Goal: Task Accomplishment & Management: Use online tool/utility

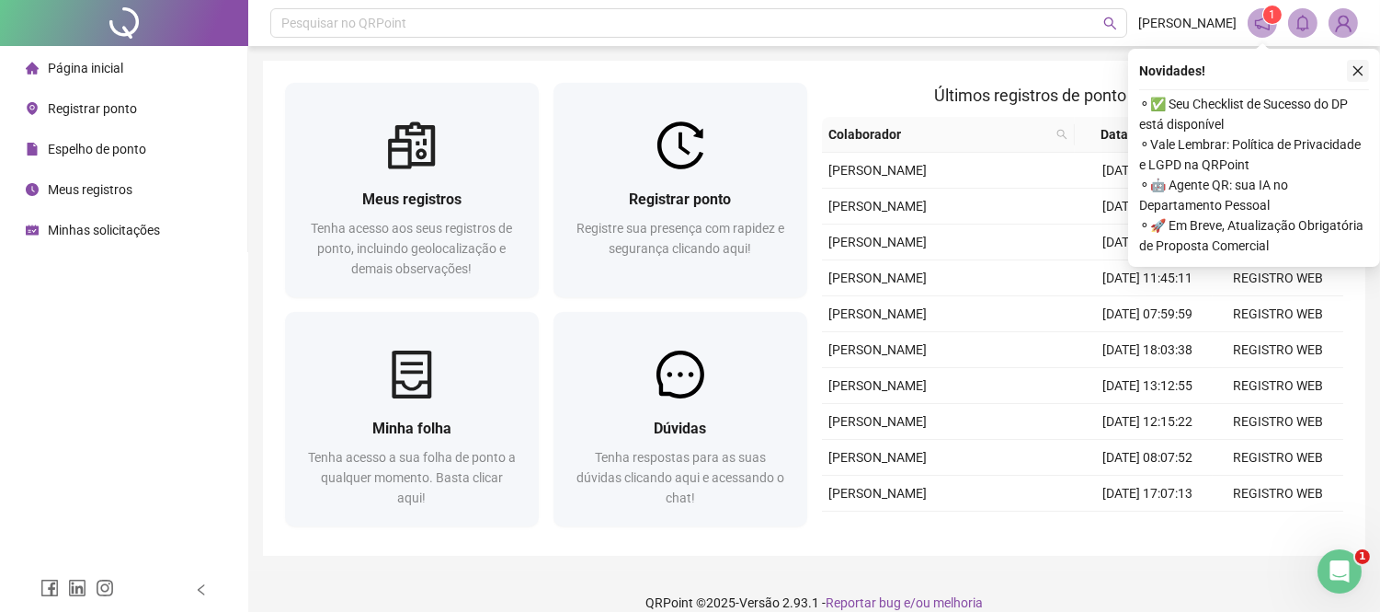
click at [1356, 72] on icon "close" at bounding box center [1359, 71] width 10 height 10
click at [1352, 72] on icon "close" at bounding box center [1358, 70] width 13 height 13
click at [1358, 79] on button "button" at bounding box center [1358, 71] width 22 height 22
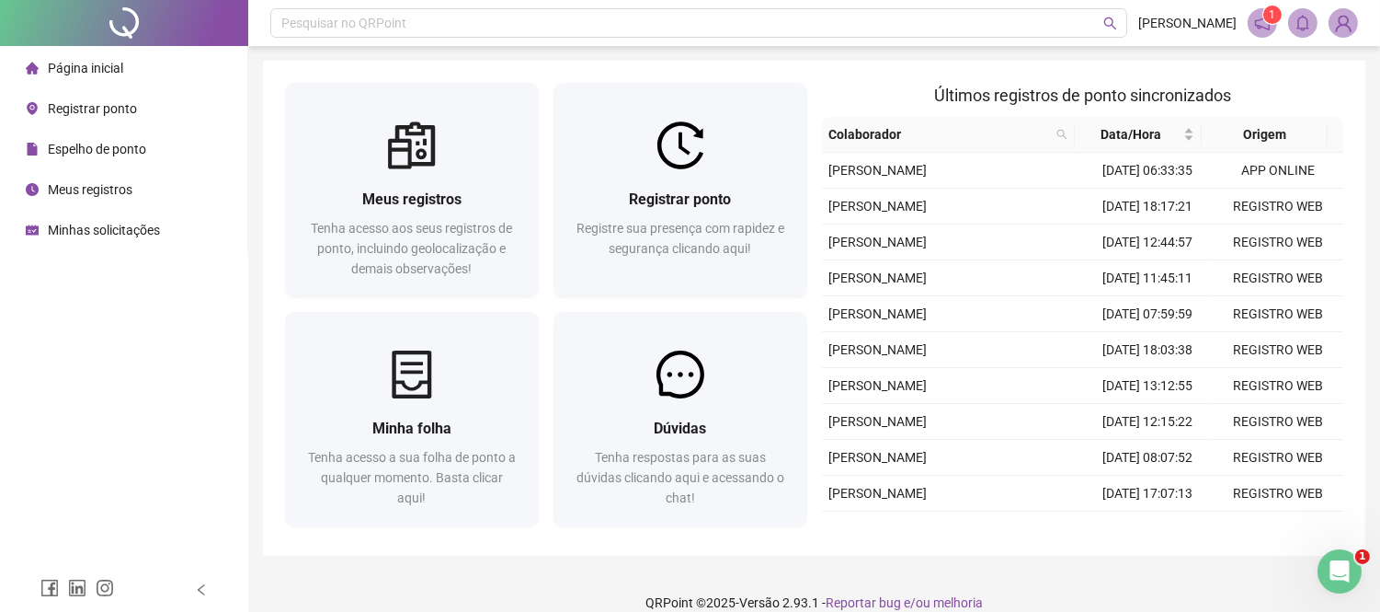
click at [74, 415] on div "Página inicial Registrar ponto Espelho de ponto Meus registros Minhas solicitaç…" at bounding box center [124, 283] width 248 height 567
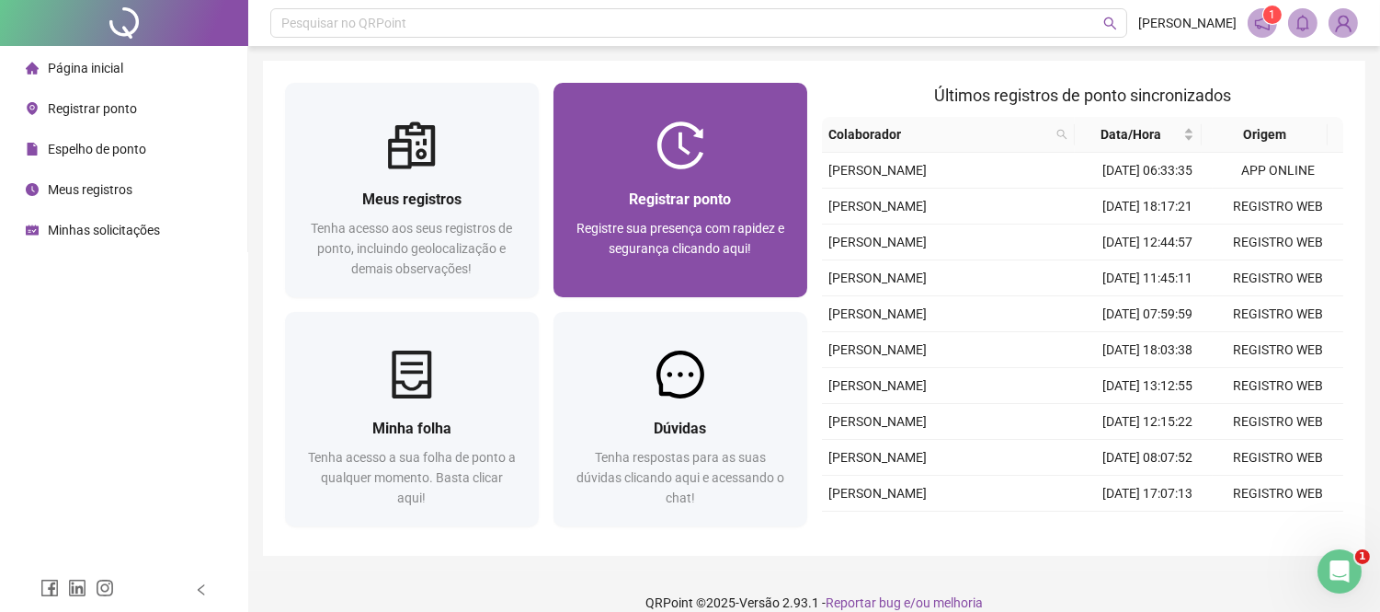
click at [656, 161] on div at bounding box center [681, 145] width 254 height 48
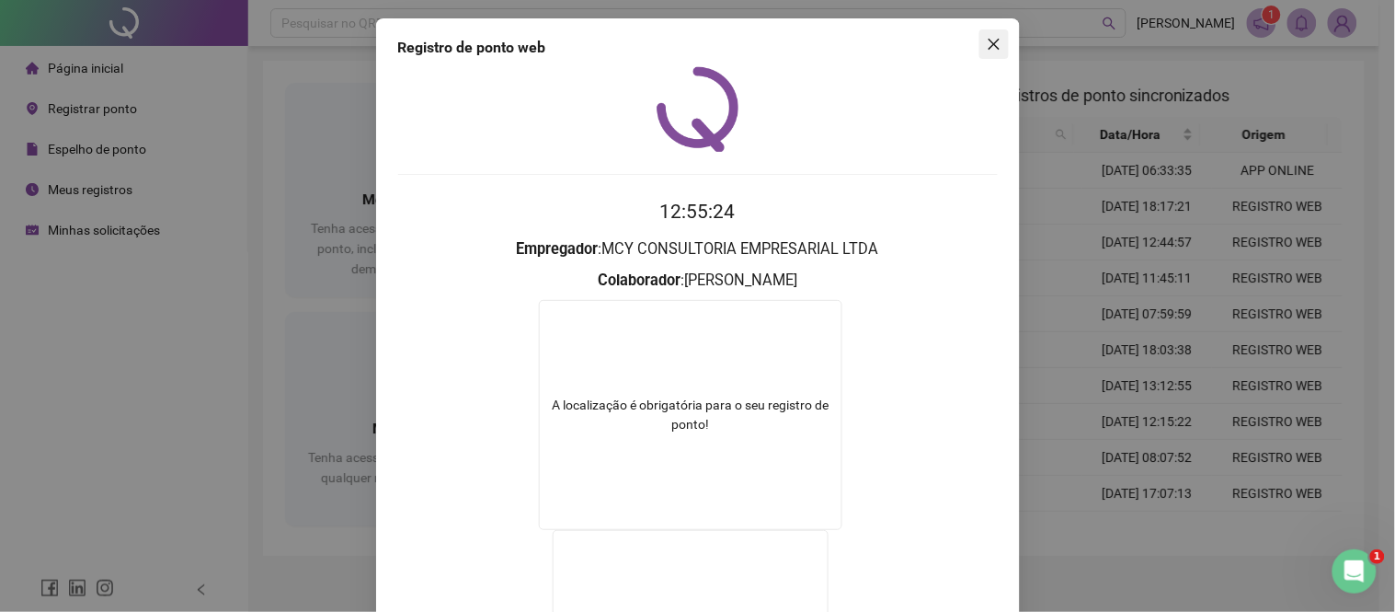
click at [988, 46] on icon "close" at bounding box center [993, 44] width 11 height 11
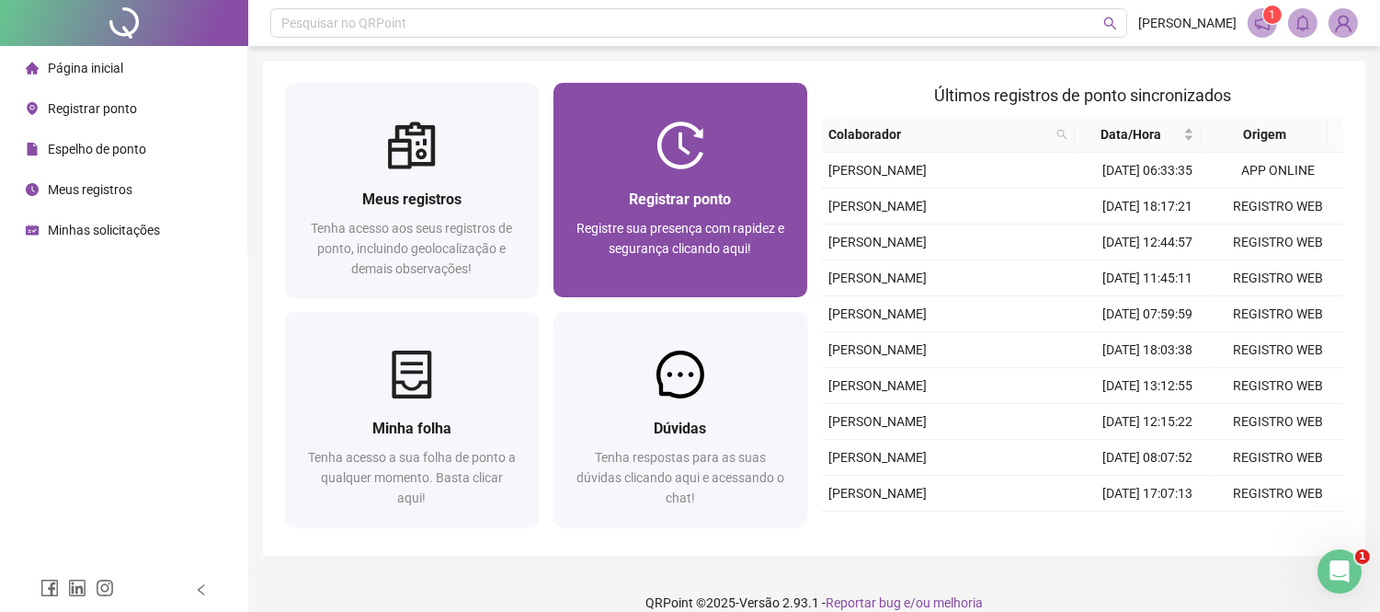
click at [714, 126] on div at bounding box center [681, 145] width 254 height 48
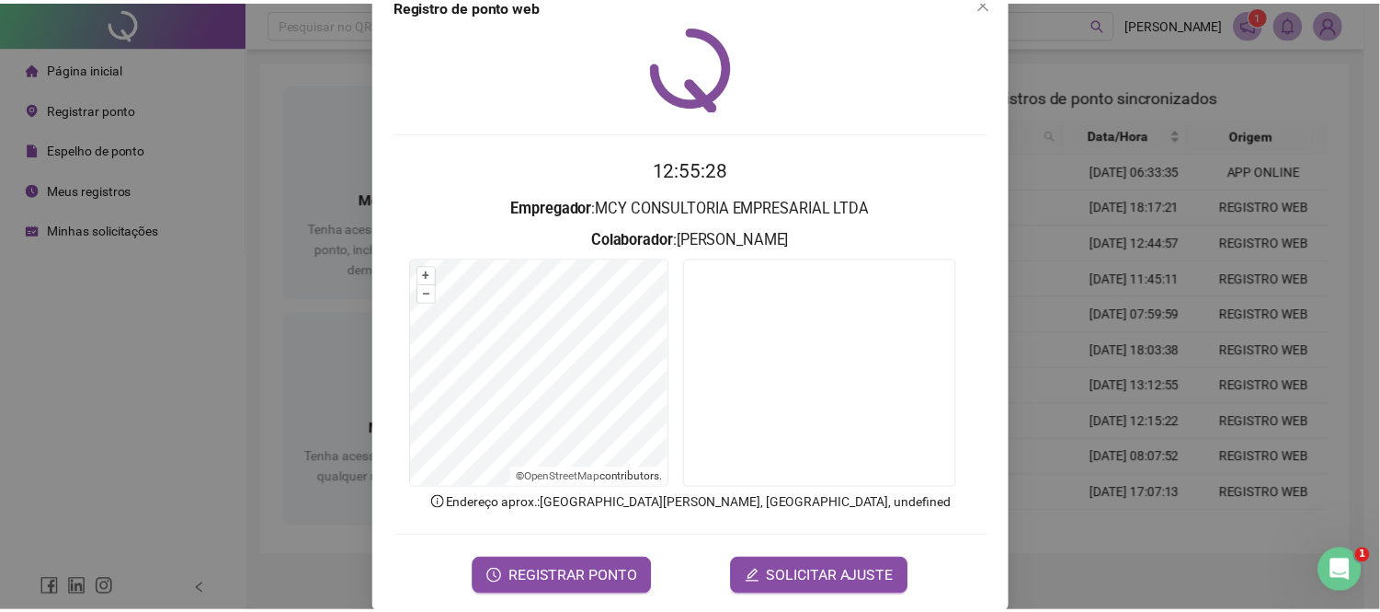
scroll to position [65, 0]
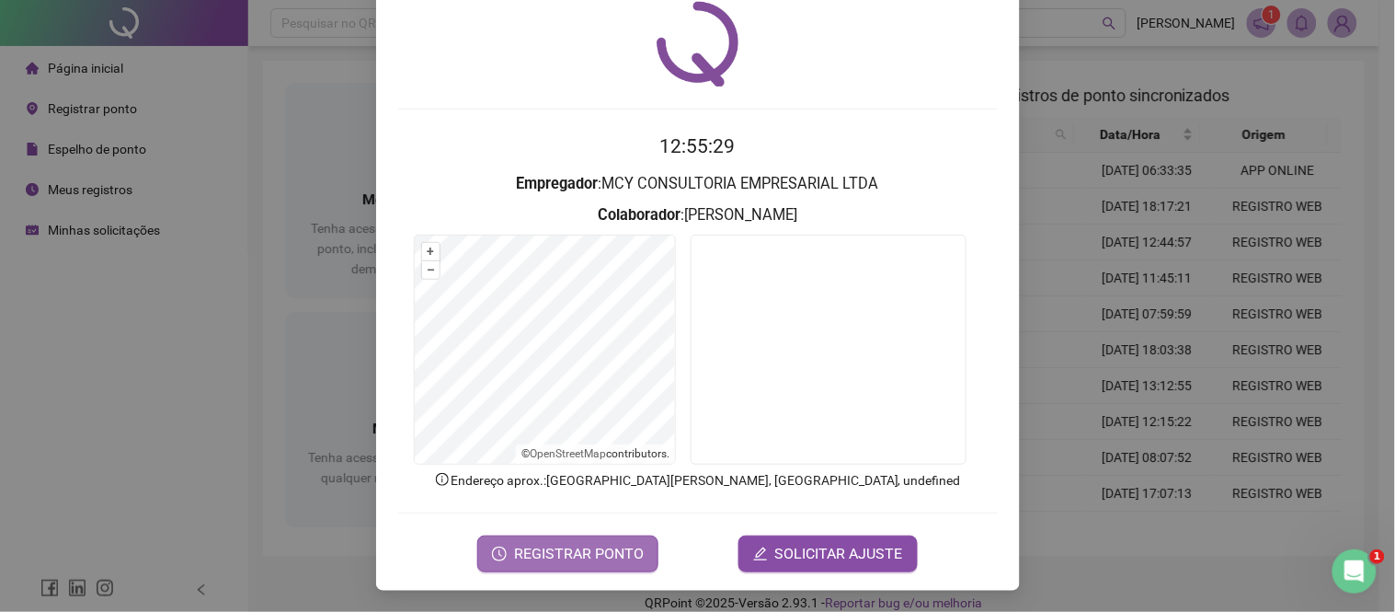
click at [604, 559] on span "REGISTRAR PONTO" at bounding box center [579, 554] width 130 height 22
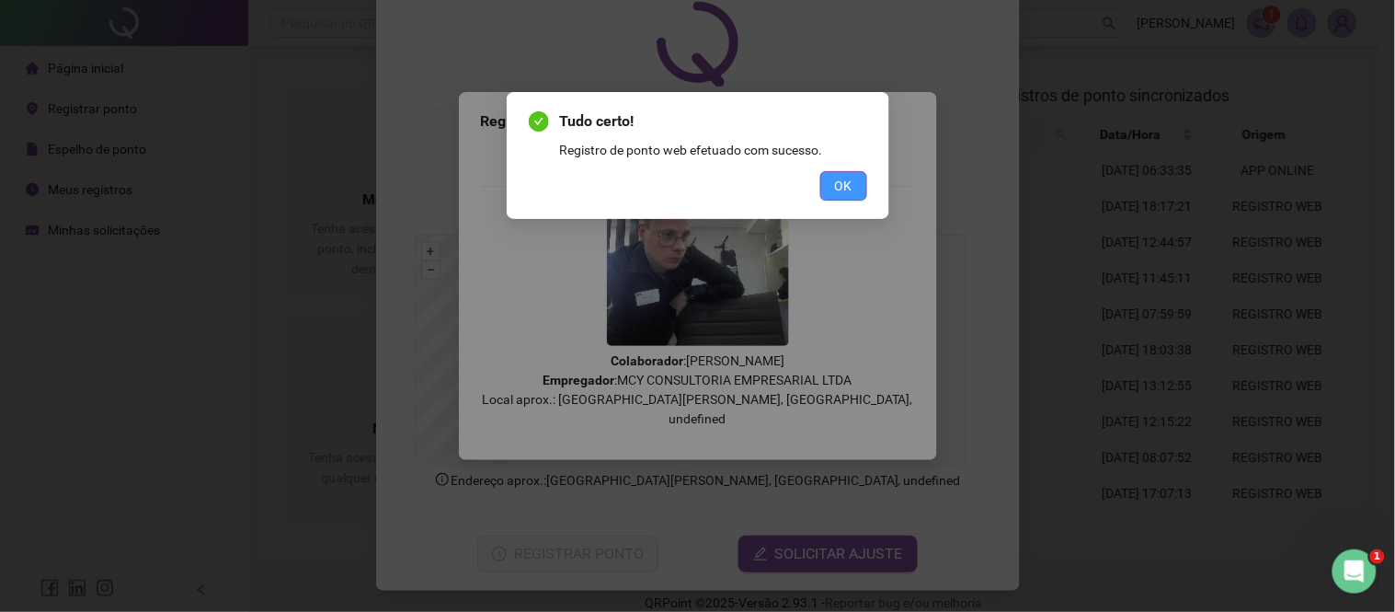
click at [843, 189] on span "OK" at bounding box center [843, 186] width 17 height 20
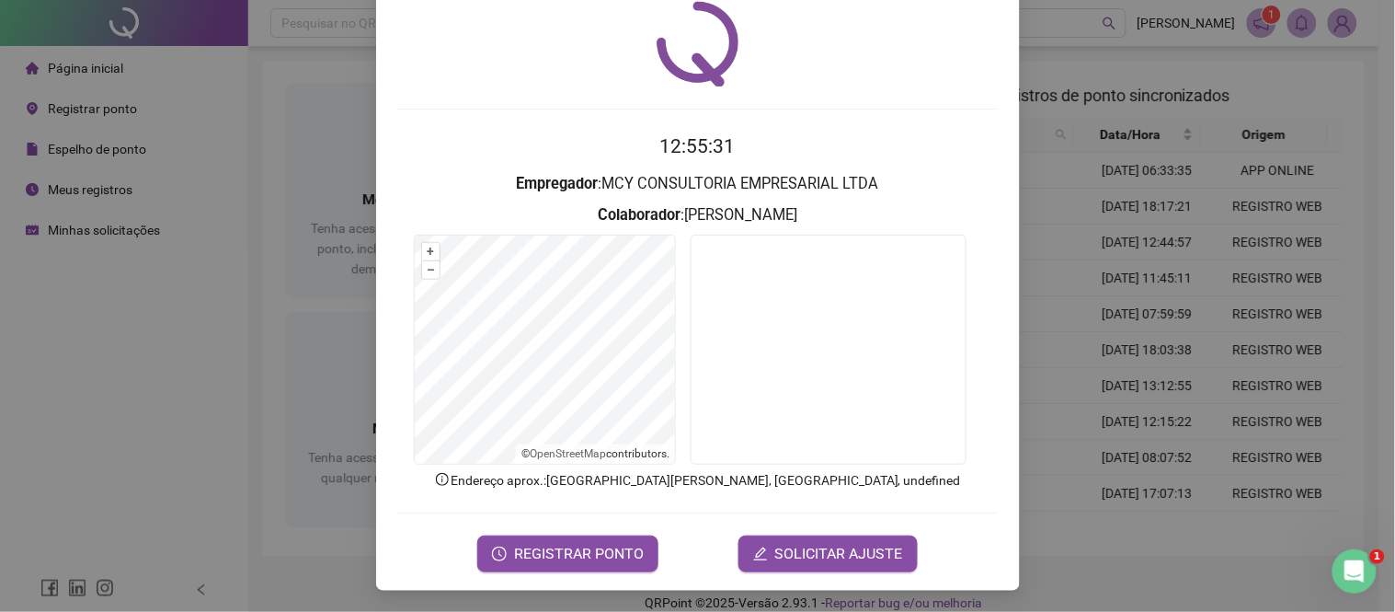
click at [1092, 79] on div "Registro de ponto web 12:55:31 Empregador : MCY CONSULTORIA EMPRESARIAL LTDA Co…" at bounding box center [697, 306] width 1395 height 612
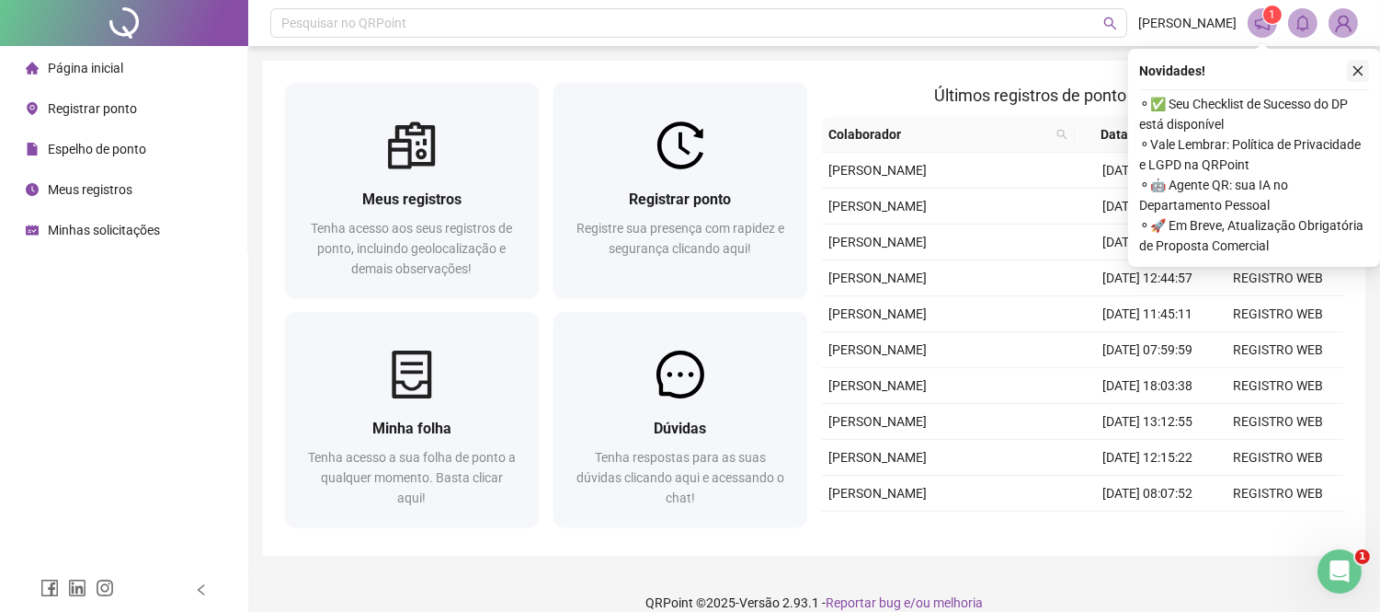
click at [1357, 64] on icon "close" at bounding box center [1358, 70] width 13 height 13
